Goal: Task Accomplishment & Management: Complete application form

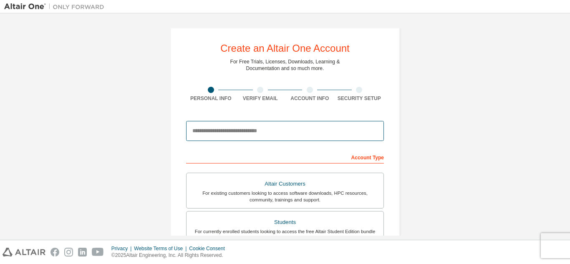
click at [260, 134] on input "email" at bounding box center [285, 131] width 198 height 20
type input "**********"
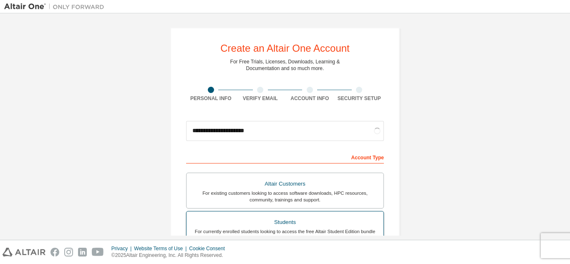
click at [271, 223] on div "Students" at bounding box center [285, 223] width 187 height 12
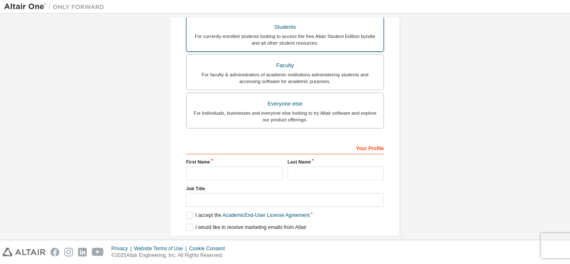
scroll to position [218, 0]
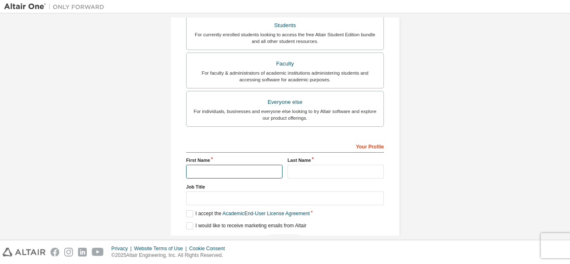
drag, startPoint x: 245, startPoint y: 170, endPoint x: 246, endPoint y: 189, distance: 18.8
click at [246, 189] on div "Your Profile First Name Last Name Job Title Please provide State/Province to he…" at bounding box center [285, 193] width 198 height 108
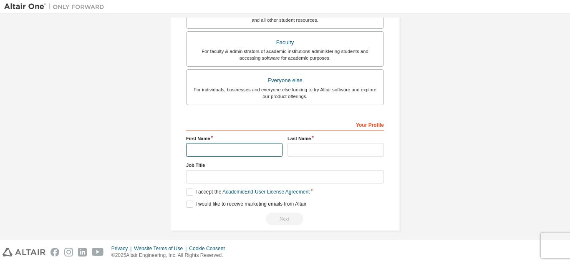
scroll to position [197, 0]
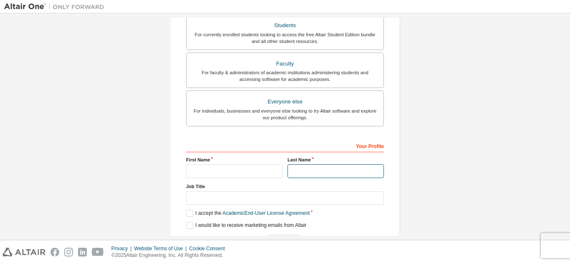
click at [338, 170] on input "text" at bounding box center [336, 172] width 96 height 14
type input "******"
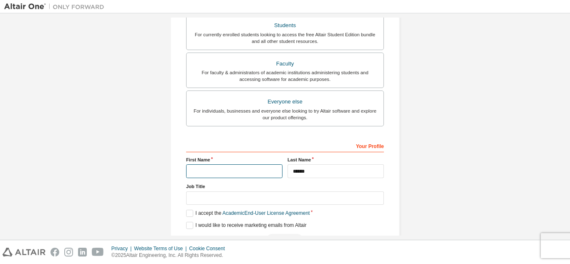
click at [260, 170] on input "text" at bounding box center [234, 172] width 96 height 14
type input "*********"
click at [186, 215] on label "I accept the Academic End-User License Agreement" at bounding box center [248, 213] width 124 height 7
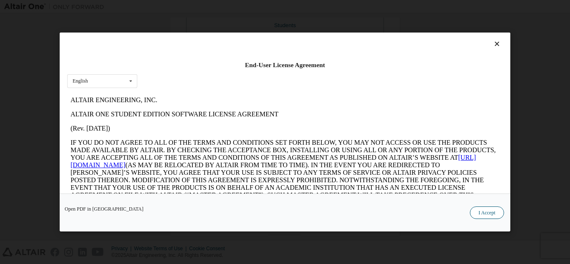
scroll to position [0, 0]
click at [481, 210] on button "I Accept" at bounding box center [487, 213] width 34 height 13
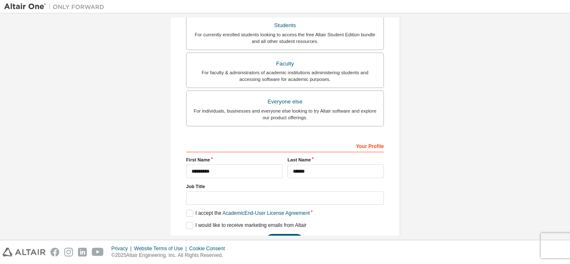
scroll to position [224, 0]
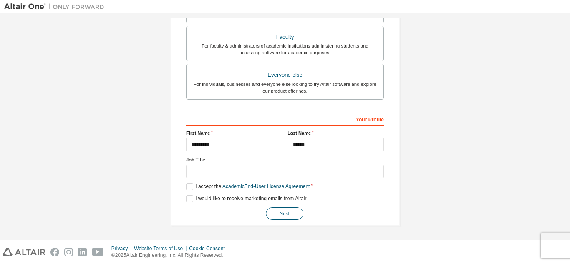
click at [277, 216] on button "Next" at bounding box center [285, 214] width 38 height 13
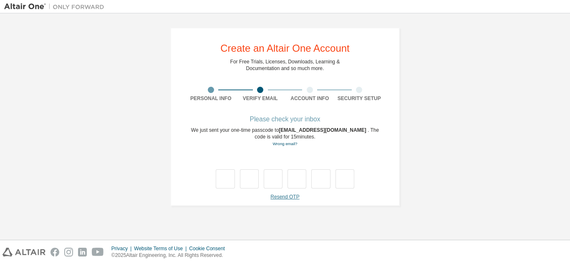
click at [286, 197] on link "Resend OTP" at bounding box center [285, 197] width 29 height 6
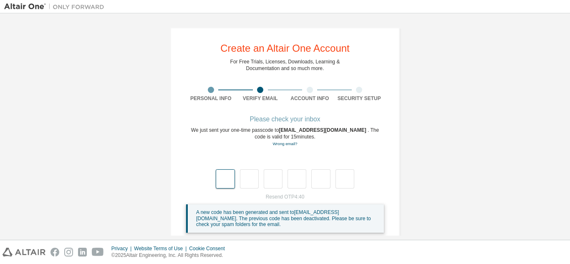
click at [226, 178] on input "text" at bounding box center [225, 179] width 19 height 19
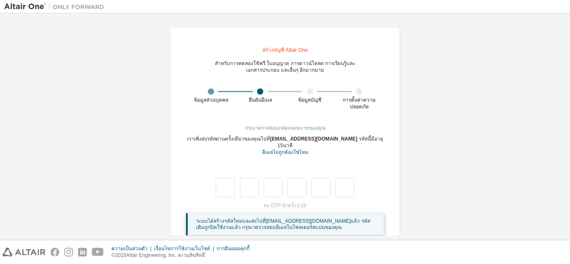
scroll to position [10, 0]
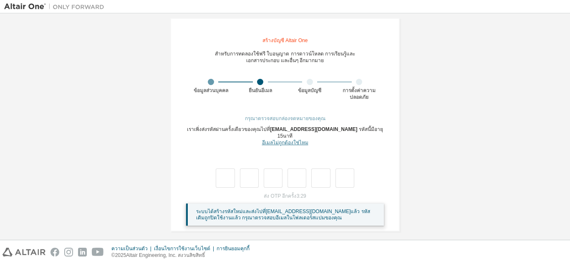
click at [278, 140] on font "อีเมลไม่ถูกต้องใช่ไหม" at bounding box center [285, 143] width 46 height 6
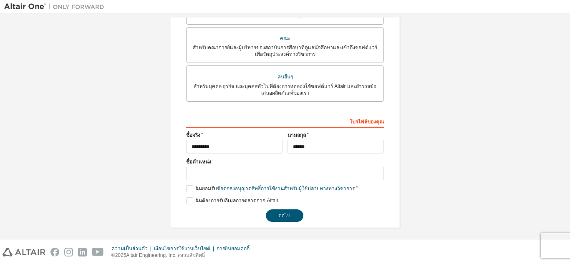
scroll to position [238, 0]
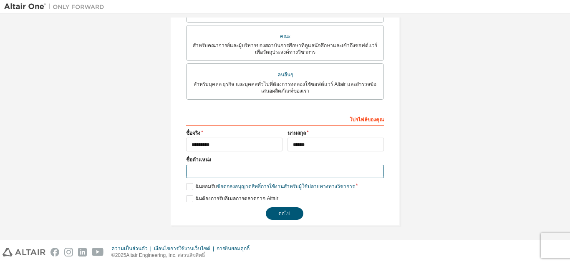
click at [273, 169] on input "text" at bounding box center [285, 172] width 198 height 14
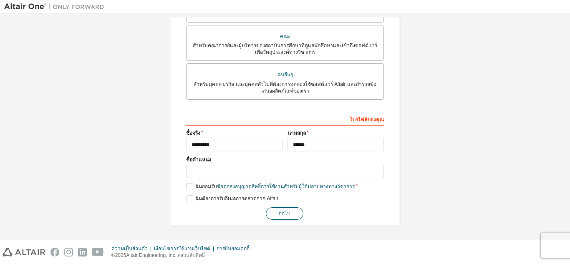
click at [272, 214] on button "ต่อไป" at bounding box center [285, 214] width 38 height 13
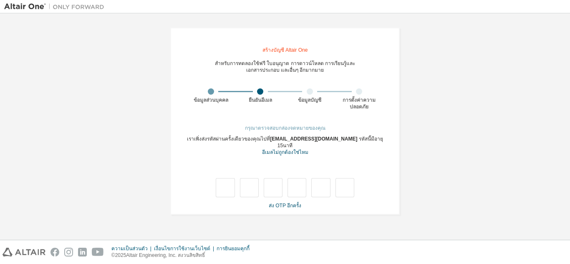
click at [280, 130] on font "กรุณาตรวจสอบกล่องจดหมายของคุณ" at bounding box center [285, 128] width 81 height 6
click at [281, 127] on font "กรุณาตรวจสอบกล่องจดหมายของคุณ" at bounding box center [285, 128] width 81 height 6
click at [225, 178] on input "text" at bounding box center [225, 187] width 19 height 19
click at [280, 203] on font "ส่ง OTP อีกครั้ง" at bounding box center [285, 206] width 33 height 6
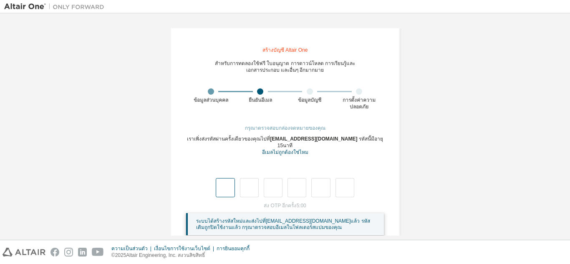
scroll to position [10, 0]
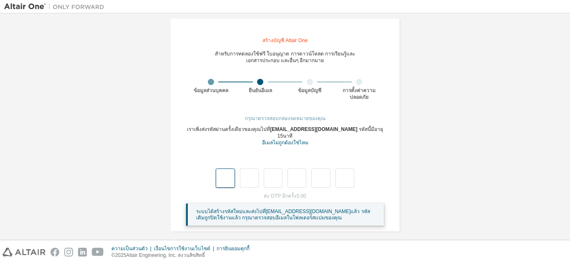
click at [220, 174] on input "text" at bounding box center [225, 178] width 19 height 19
type input "*"
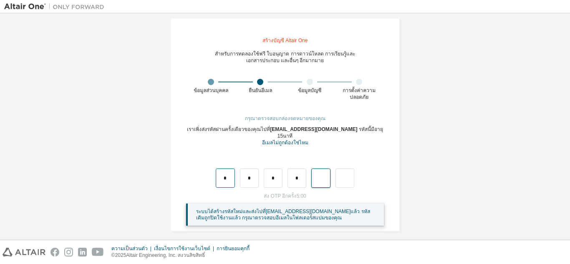
type input "*"
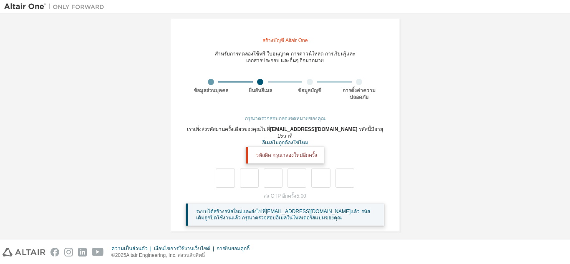
drag, startPoint x: 528, startPoint y: 1, endPoint x: 79, endPoint y: 96, distance: 459.2
click at [79, 96] on div "**********" at bounding box center [285, 125] width 562 height 234
click at [222, 174] on input "text" at bounding box center [225, 178] width 19 height 19
click at [271, 193] on font "ส่ง OTP อีกครั้ง" at bounding box center [280, 196] width 33 height 6
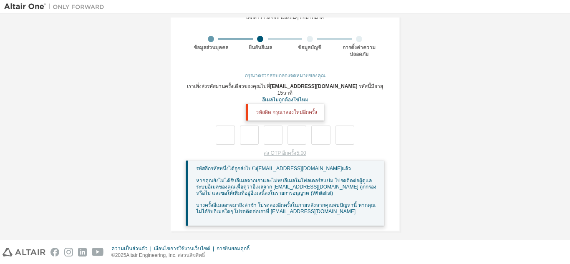
scroll to position [53, 0]
click at [276, 208] on font "บางครั้งอีเมลอาจมาถึงล่าช้า โปรดลองอีกครั้งในภายหลังหากคุณพบปัญหานี้ หากคุณไม่ไ…" at bounding box center [286, 208] width 180 height 12
click at [185, 251] on font "เงื่อนไขการใช้งานเว็บไซต์" at bounding box center [182, 249] width 56 height 6
click at [220, 131] on input "text" at bounding box center [225, 134] width 19 height 19
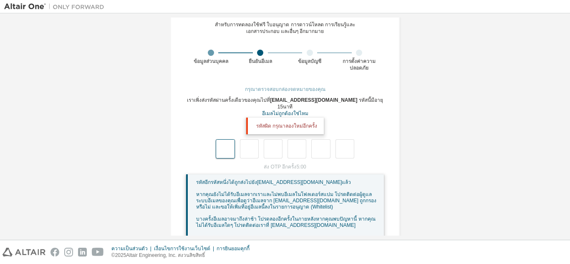
scroll to position [0, 0]
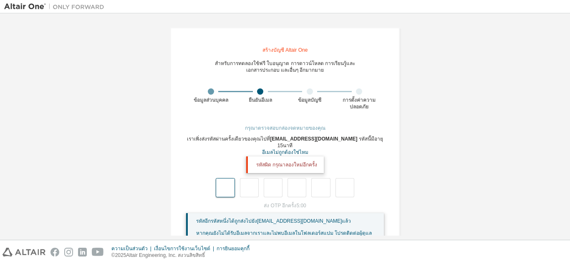
click at [223, 190] on input "text" at bounding box center [225, 187] width 19 height 19
